Goal: Task Accomplishment & Management: Use online tool/utility

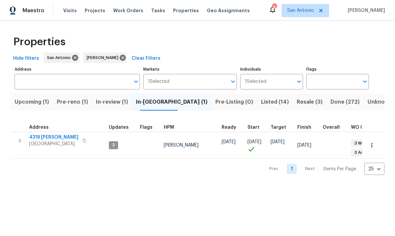
click at [51, 139] on span "4318 [PERSON_NAME]" at bounding box center [53, 137] width 49 height 7
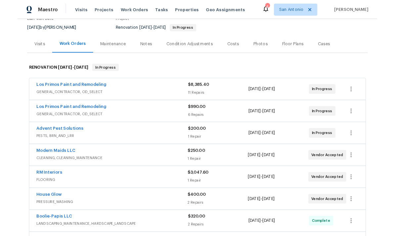
scroll to position [64, 0]
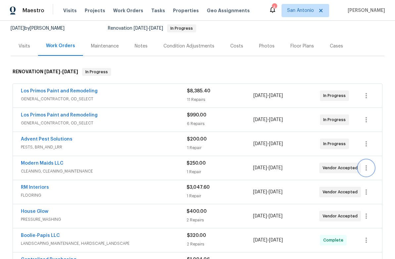
click at [365, 170] on icon "button" at bounding box center [366, 168] width 8 height 8
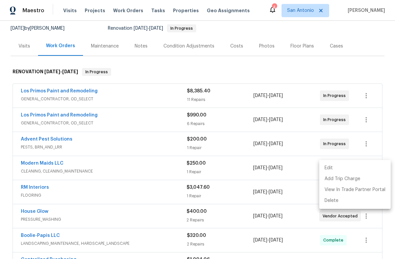
click at [329, 169] on li "Edit" at bounding box center [354, 168] width 71 height 11
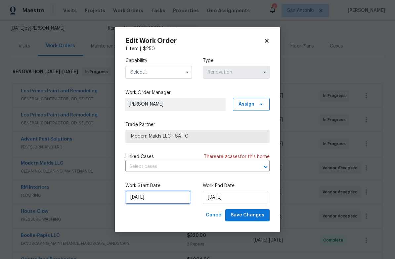
click at [164, 202] on input "[DATE]" at bounding box center [157, 197] width 65 height 13
select select "8"
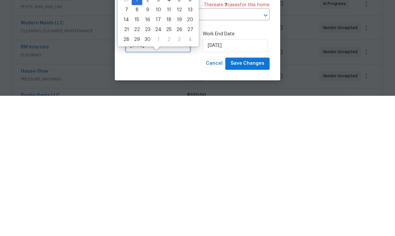
scroll to position [9, 0]
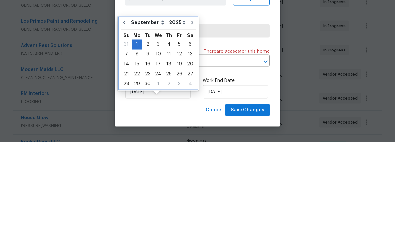
click at [123, 115] on icon "Go to previous month" at bounding box center [124, 116] width 2 height 3
type input "[DATE]"
select select "7"
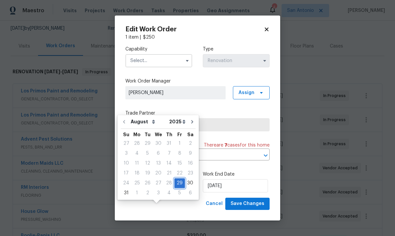
click at [179, 179] on div "29" at bounding box center [179, 183] width 11 height 9
click at [240, 186] on input "[DATE]" at bounding box center [235, 185] width 65 height 13
select select "8"
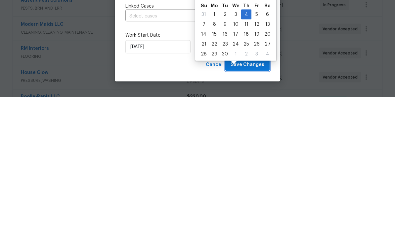
click at [247, 198] on button "Save Changes" at bounding box center [247, 204] width 44 height 12
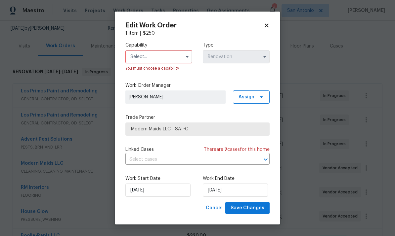
click at [162, 54] on input "text" at bounding box center [158, 56] width 67 height 13
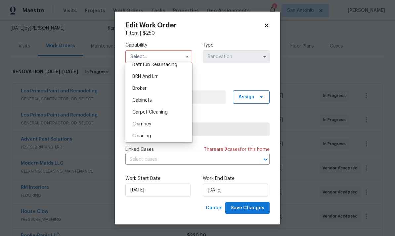
scroll to position [30, 0]
click at [145, 139] on div "Cleaning" at bounding box center [158, 136] width 63 height 12
type input "Cleaning"
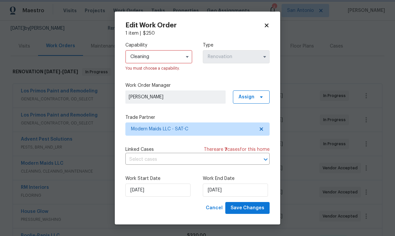
scroll to position [43, 0]
click at [253, 211] on span "Save Changes" at bounding box center [247, 208] width 34 height 8
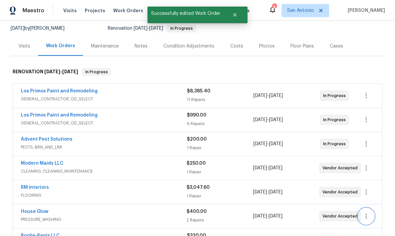
click at [366, 212] on icon "button" at bounding box center [366, 216] width 8 height 8
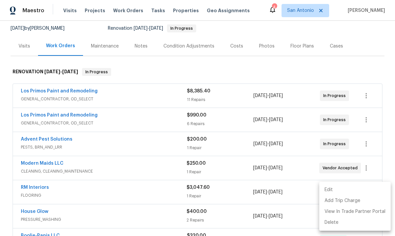
click at [331, 192] on li "Edit" at bounding box center [354, 190] width 71 height 11
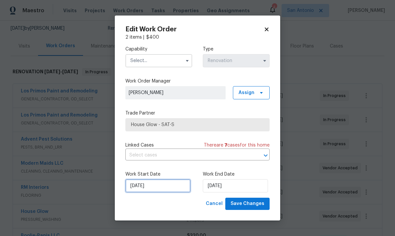
click at [164, 189] on input "[DATE]" at bounding box center [157, 185] width 65 height 13
select select "8"
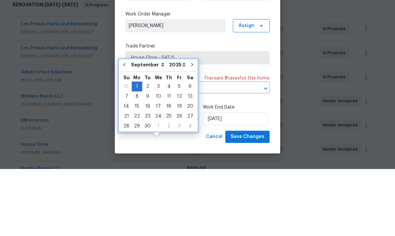
click at [125, 129] on icon "Go to previous month" at bounding box center [124, 131] width 5 height 5
type input "[DATE]"
select select "7"
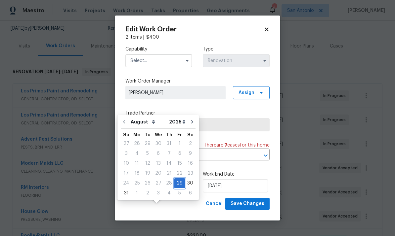
click at [177, 179] on div "29" at bounding box center [179, 183] width 11 height 9
click at [251, 206] on span "Save Changes" at bounding box center [247, 204] width 34 height 8
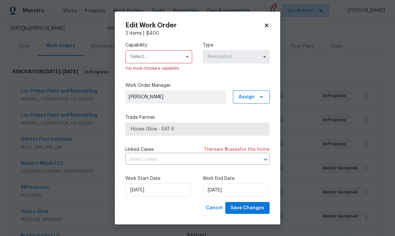
click at [155, 57] on input "text" at bounding box center [158, 56] width 67 height 13
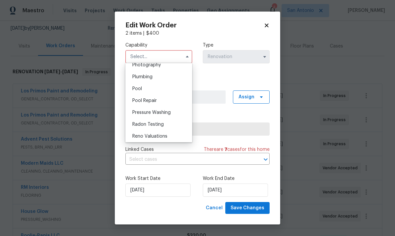
scroll to position [584, 0]
click at [160, 112] on span "Pressure Washing" at bounding box center [151, 113] width 38 height 5
type input "Pressure Washing"
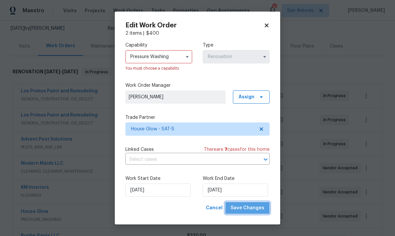
click at [252, 210] on span "Save Changes" at bounding box center [247, 208] width 34 height 8
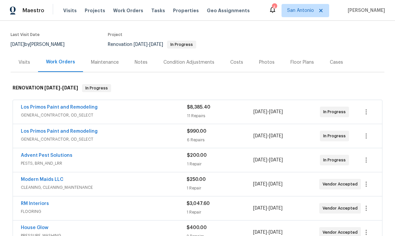
scroll to position [47, 0]
